Goal: Task Accomplishment & Management: Manage account settings

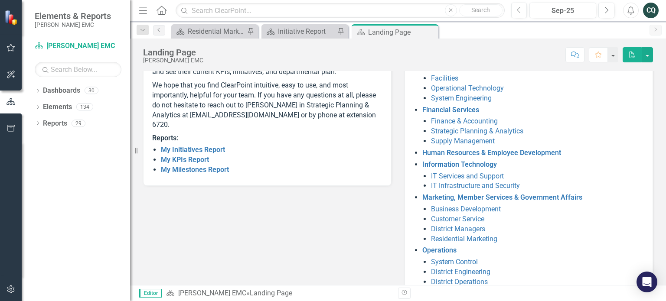
scroll to position [149, 0]
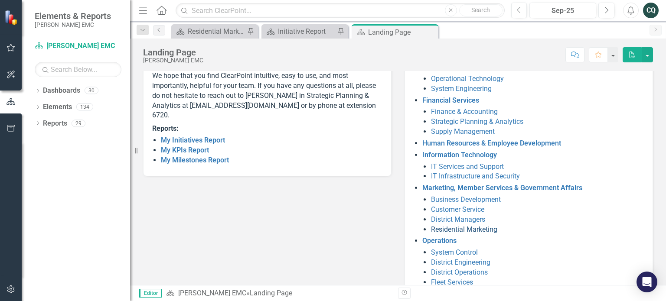
click at [487, 229] on link "Residential Marketing" at bounding box center [464, 230] width 66 height 8
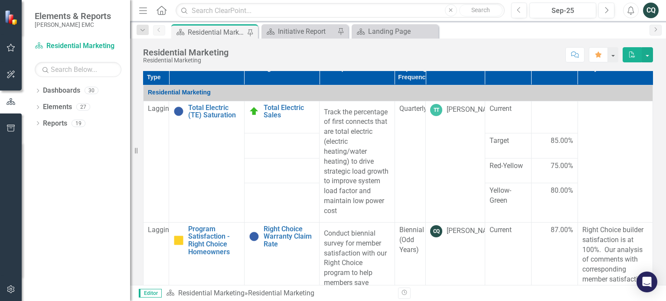
scroll to position [359, 0]
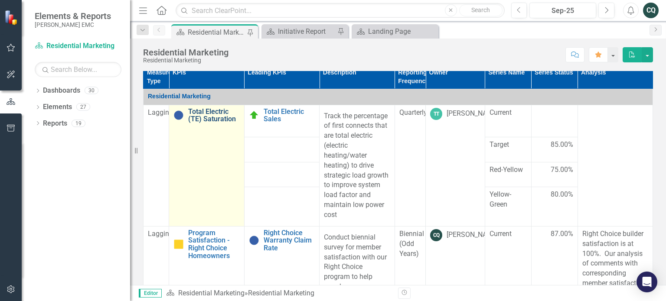
click at [204, 108] on link "Total Electric (TE) Saturation" at bounding box center [213, 115] width 51 height 15
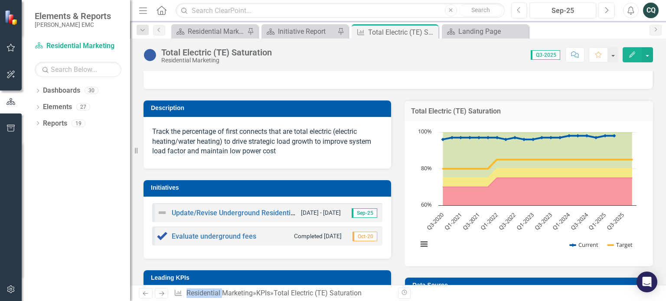
scroll to position [62, 0]
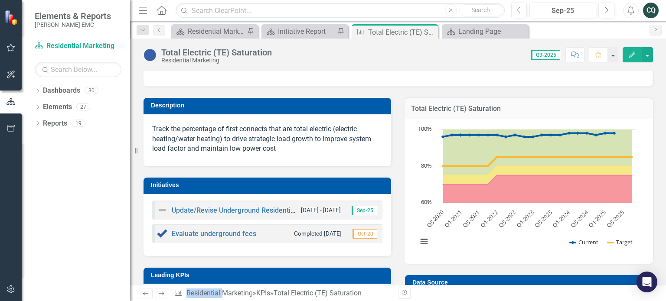
click at [630, 55] on icon "button" at bounding box center [632, 55] width 6 height 6
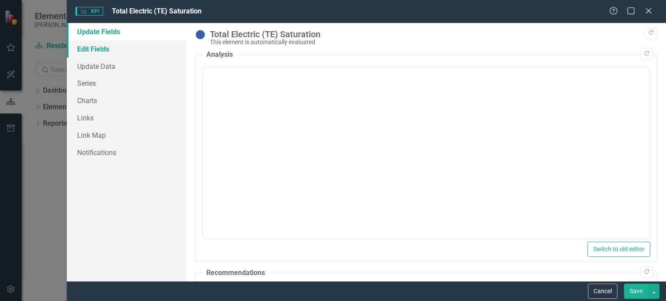
scroll to position [0, 0]
click at [94, 71] on link "Update Data" at bounding box center [127, 66] width 120 height 17
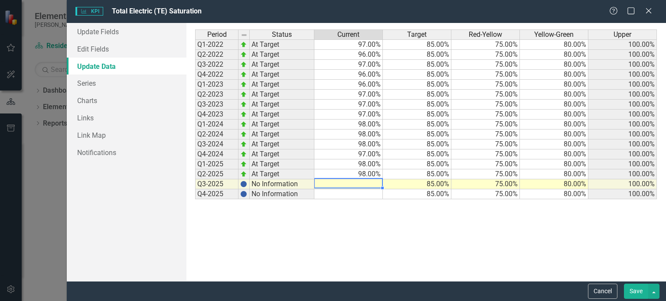
click at [363, 185] on td at bounding box center [348, 185] width 69 height 10
type textarea "98"
click at [637, 288] on button "Save" at bounding box center [636, 291] width 24 height 15
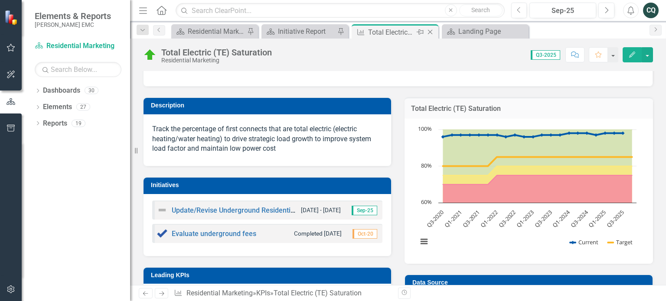
click at [429, 30] on icon "Close" at bounding box center [430, 32] width 9 height 7
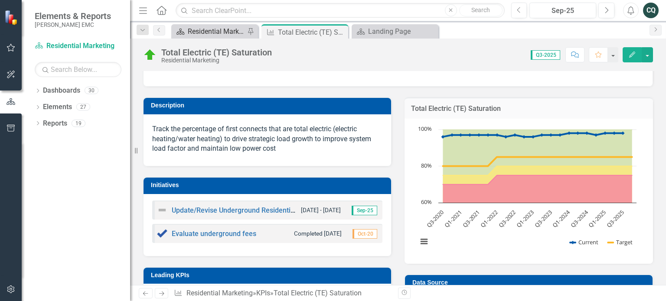
click at [219, 35] on div "Residential Marketing" at bounding box center [216, 31] width 57 height 11
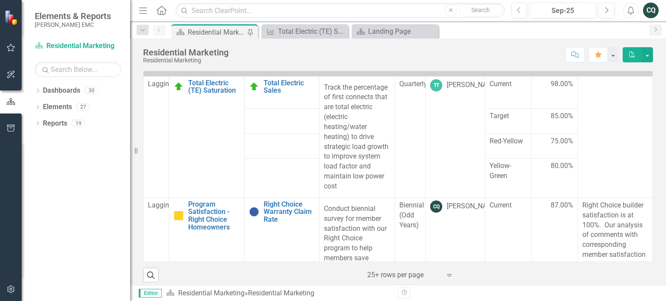
scroll to position [390, 0]
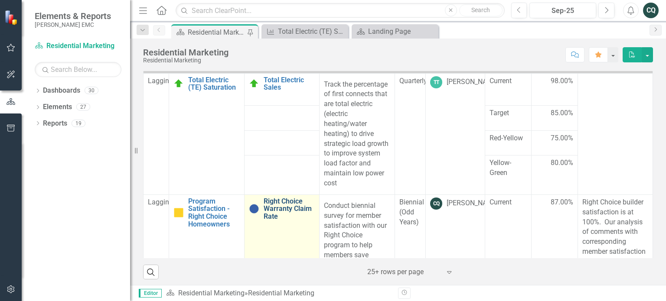
click at [283, 213] on link "Right Choice Warranty Claim Rate" at bounding box center [289, 209] width 51 height 23
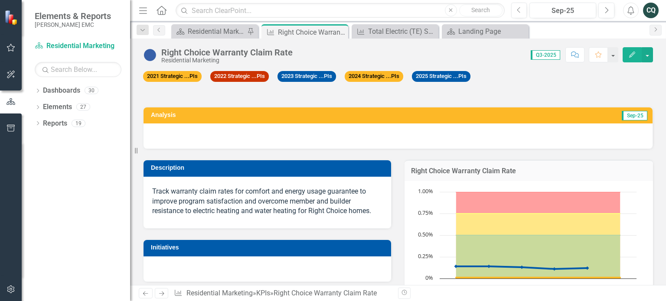
click at [651, 62] on div "Right Choice Warranty Claim Rate Residential Marketing Score: 0.00 Q3-2025 Comp…" at bounding box center [398, 52] width 536 height 26
click at [650, 56] on button "button" at bounding box center [647, 54] width 11 height 15
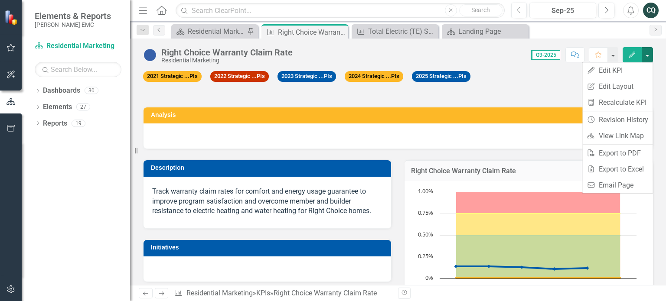
click at [629, 55] on icon "Edit" at bounding box center [632, 55] width 8 height 6
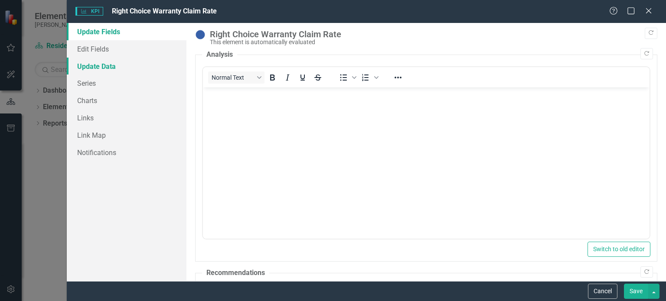
click at [88, 64] on link "Update Data" at bounding box center [127, 66] width 120 height 17
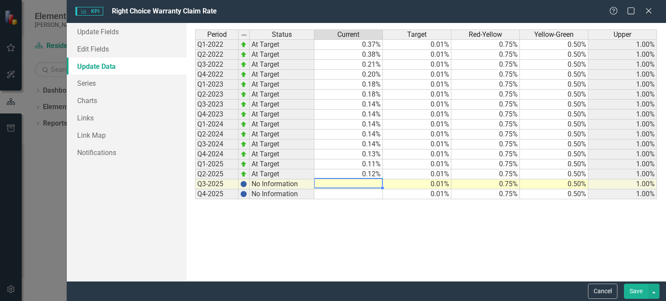
click at [195, 179] on div "Period Status Current Target Red-Yellow Yellow-Green Upper Q1-2022 At Target 0.…" at bounding box center [195, 114] width 0 height 170
type textarea ".11"
click at [638, 290] on button "Save" at bounding box center [636, 291] width 24 height 15
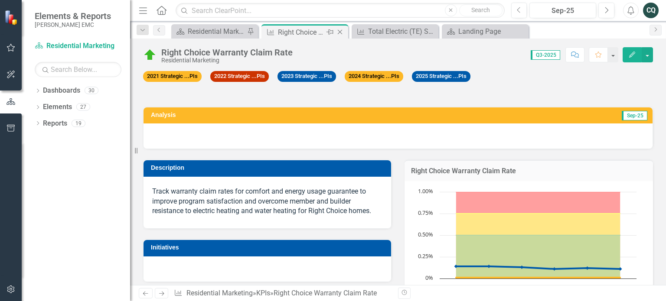
click at [343, 31] on icon "Close" at bounding box center [340, 32] width 9 height 7
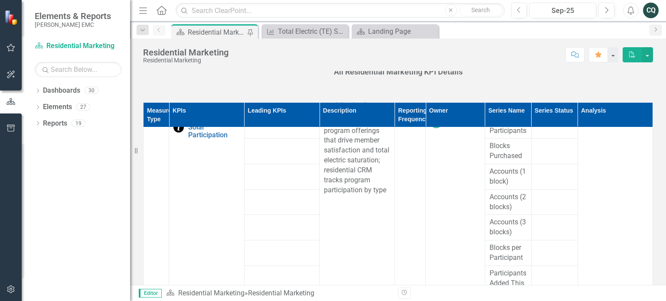
scroll to position [619, 0]
